Goal: Communication & Community: Participate in discussion

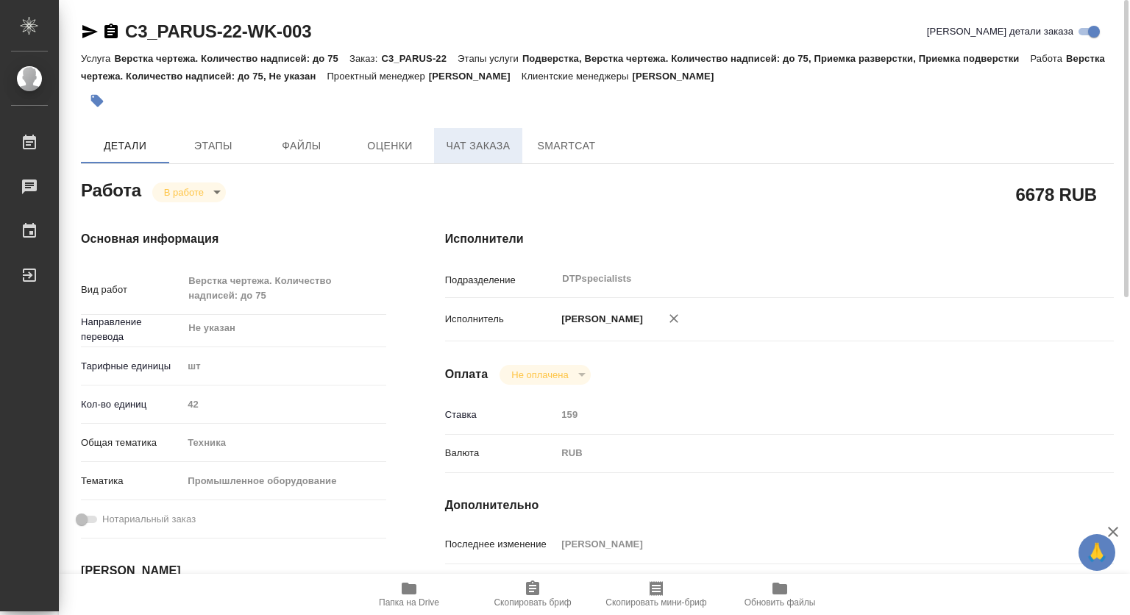
click at [466, 139] on span "Чат заказа" at bounding box center [478, 146] width 71 height 18
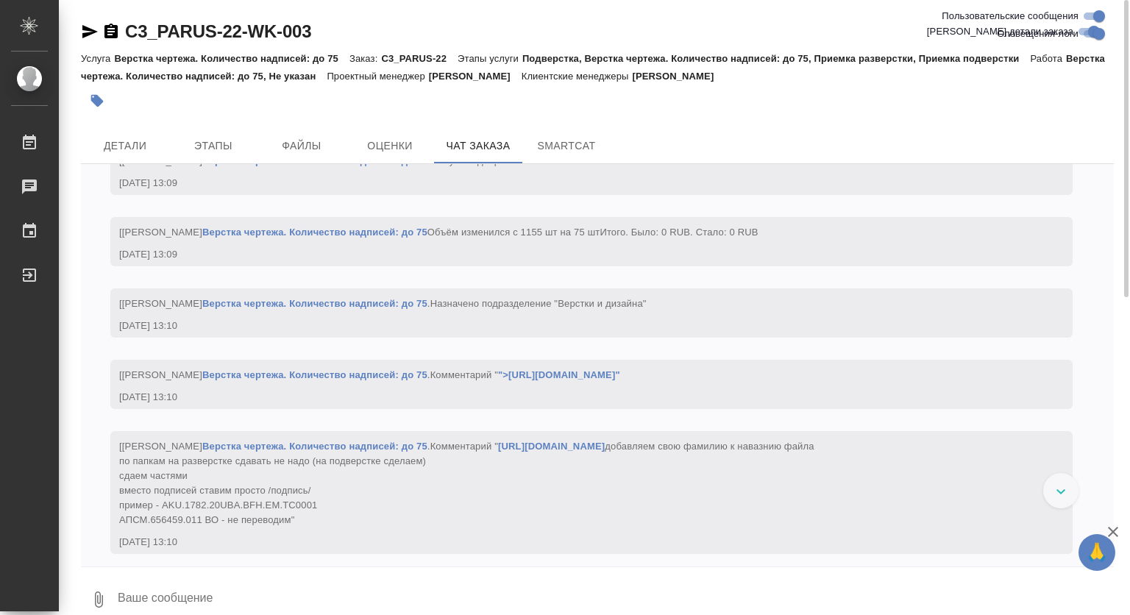
scroll to position [13237, 0]
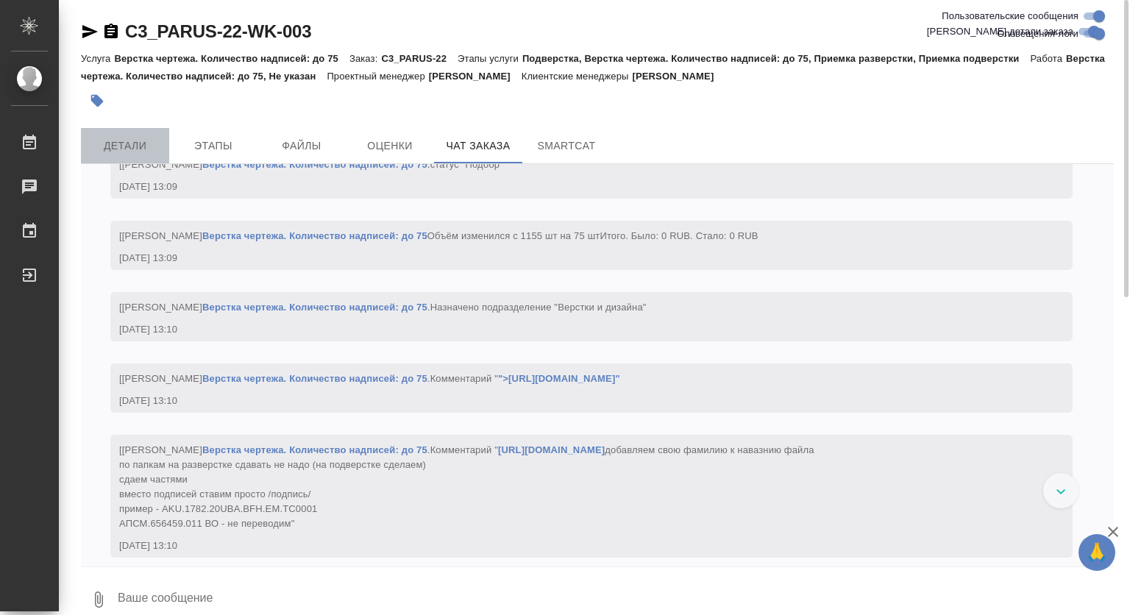
click at [109, 135] on button "Детали" at bounding box center [125, 145] width 88 height 35
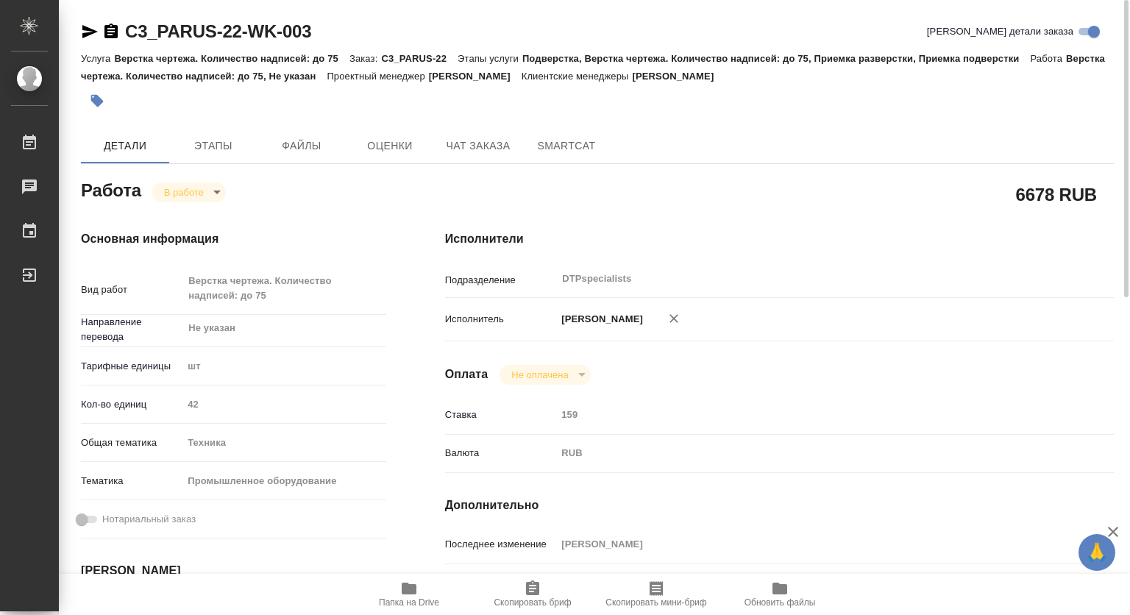
type textarea "x"
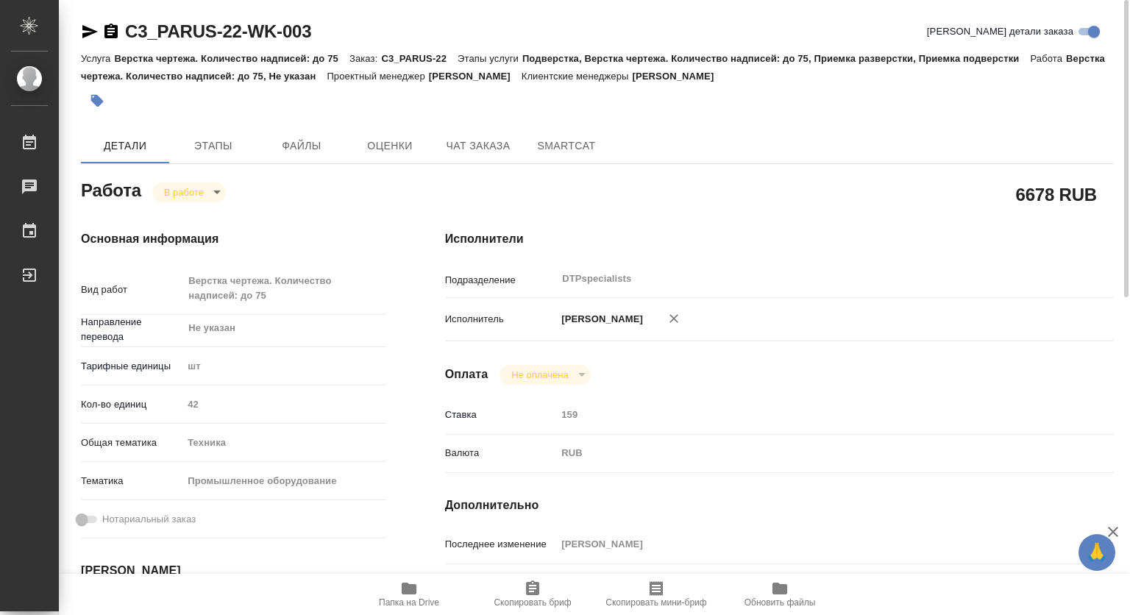
type textarea "x"
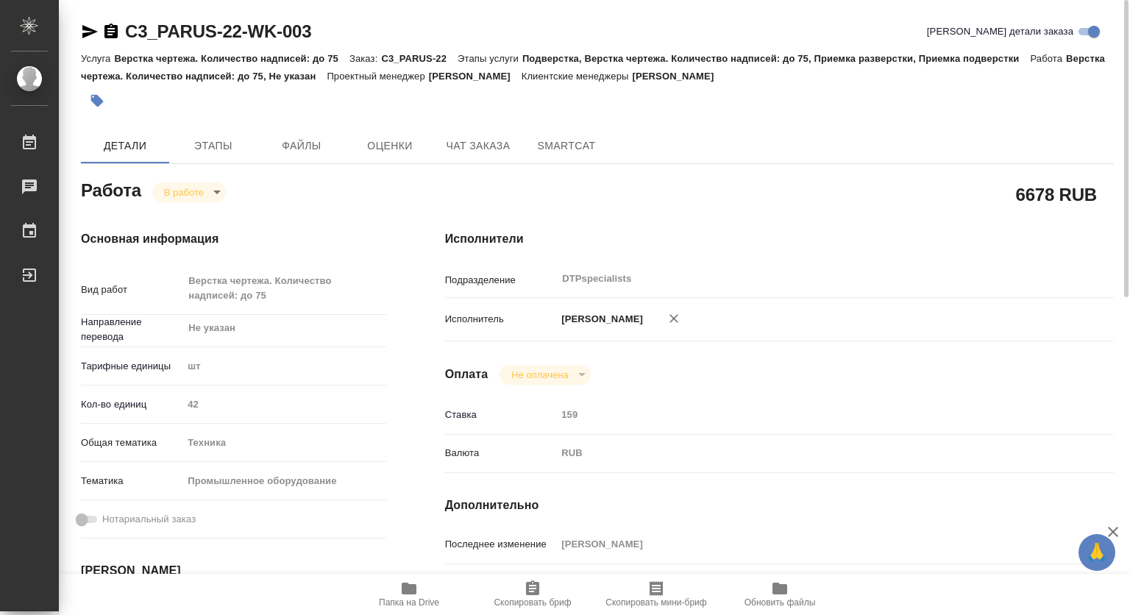
type textarea "x"
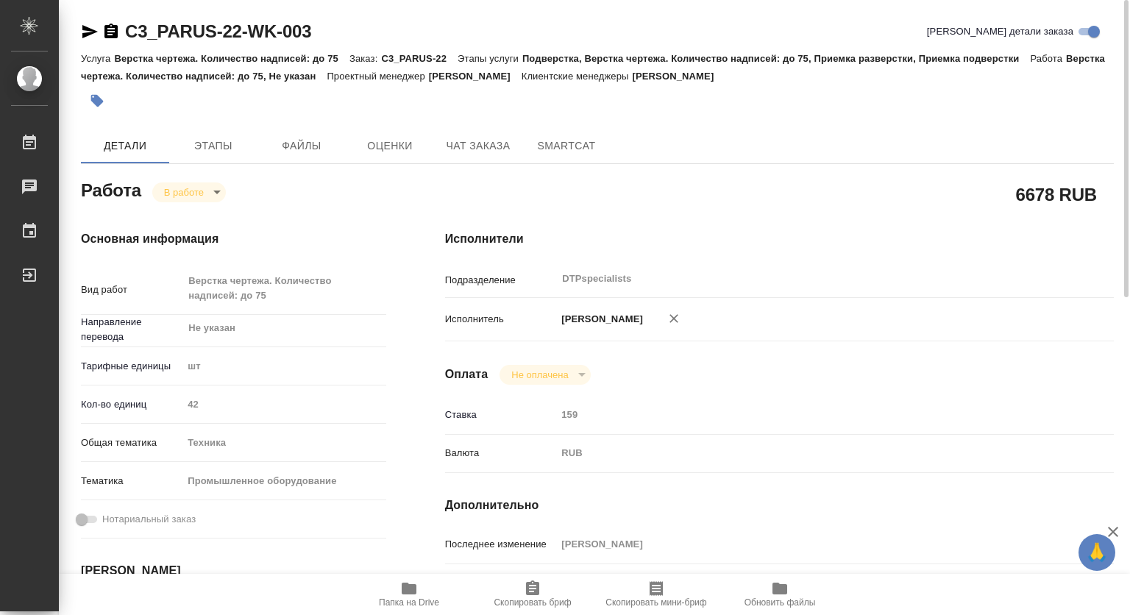
click at [407, 602] on span "Папка на Drive" at bounding box center [409, 603] width 60 height 10
